Goal: Transaction & Acquisition: Purchase product/service

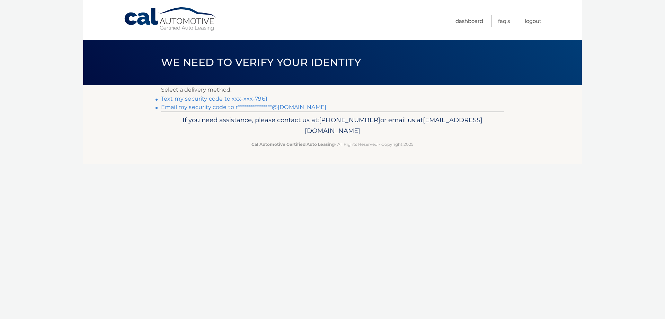
click at [203, 97] on link "Text my security code to xxx-xxx-7961" at bounding box center [214, 98] width 106 height 7
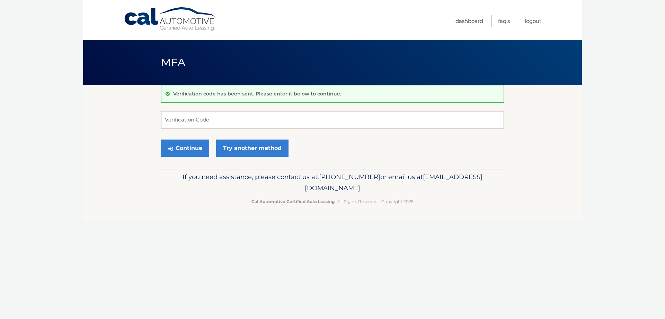
click at [271, 115] on input "Verification Code" at bounding box center [332, 119] width 343 height 17
type input "646643"
click at [194, 148] on button "Continue" at bounding box center [185, 147] width 48 height 17
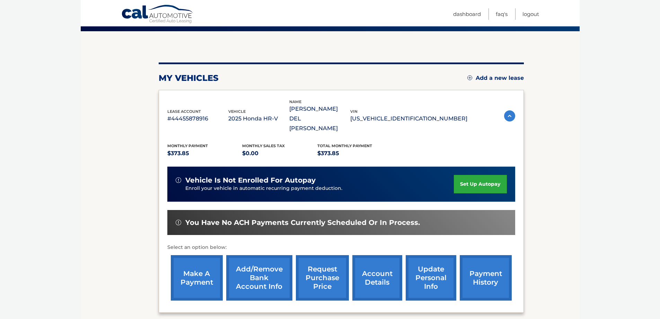
scroll to position [69, 0]
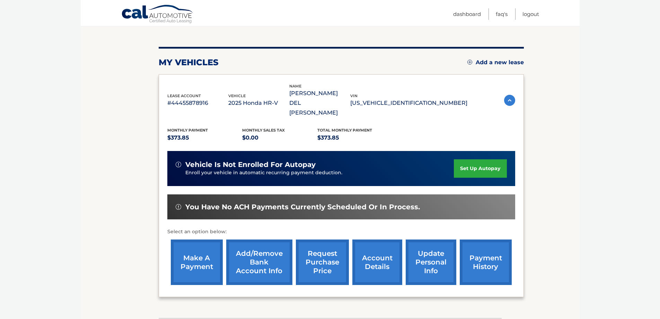
click at [187, 244] on link "make a payment" at bounding box center [197, 261] width 52 height 45
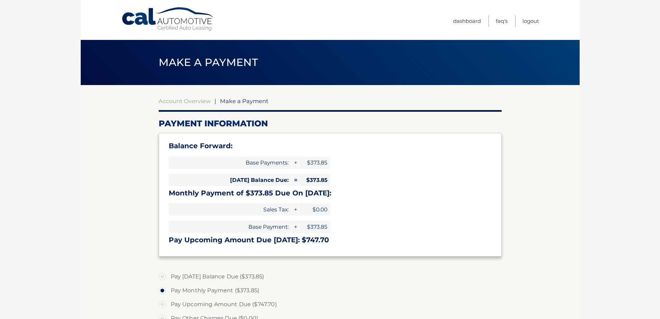
select select "NzA1MThkNjEtNzY3Yy00ZDQyLWJhN2UtMzUwMjVlOGEzOGU3"
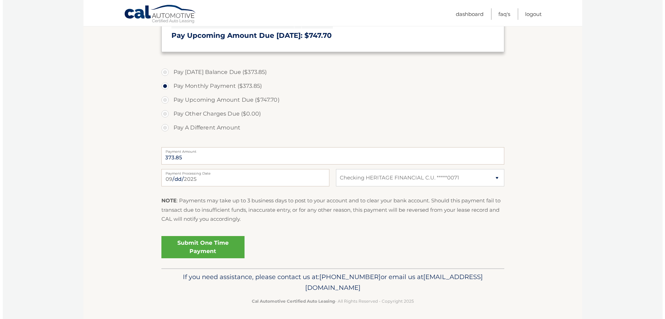
scroll to position [206, 0]
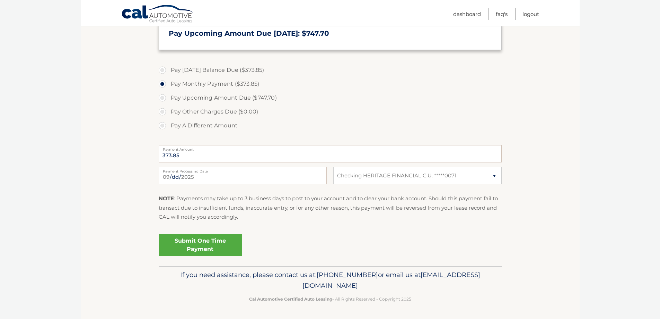
click at [213, 242] on link "Submit One Time Payment" at bounding box center [200, 245] width 83 height 22
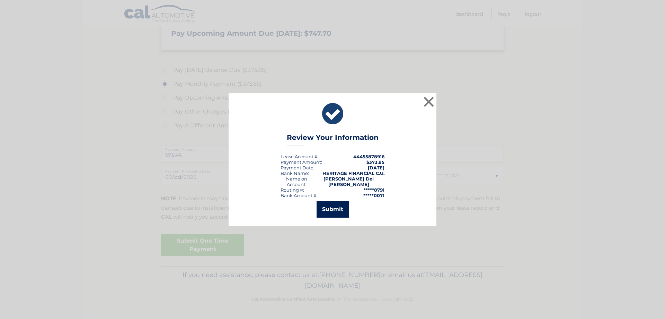
click at [341, 203] on button "Submit" at bounding box center [333, 209] width 32 height 17
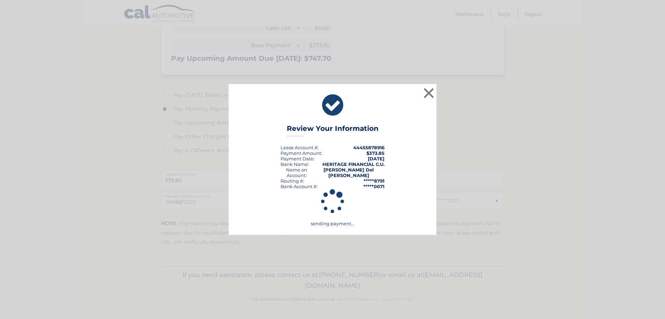
scroll to position [181, 0]
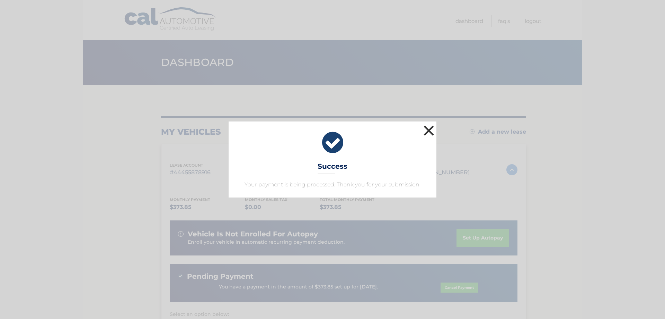
click at [431, 129] on button "×" at bounding box center [429, 130] width 14 height 14
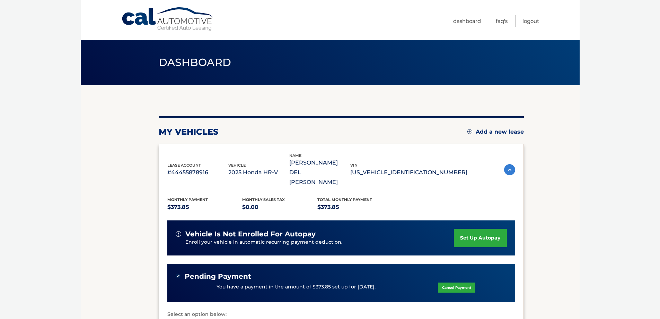
click at [559, 134] on section "my vehicles Add a new lease lease account #44455878916 vehicle 2025 Honda HR-V …" at bounding box center [330, 242] width 499 height 315
